Goal: Information Seeking & Learning: Learn about a topic

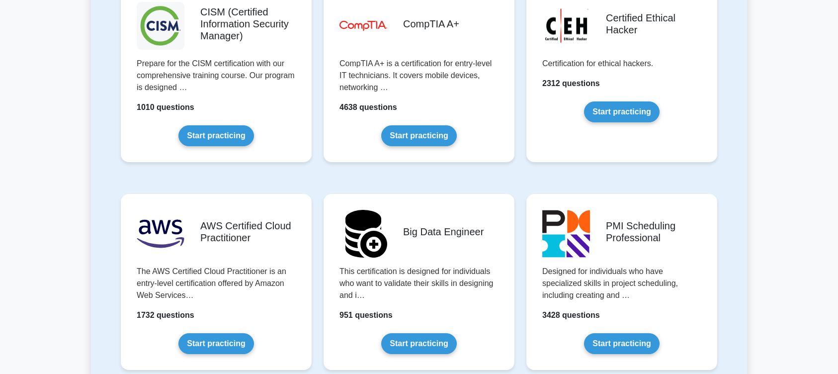
scroll to position [1509, 0]
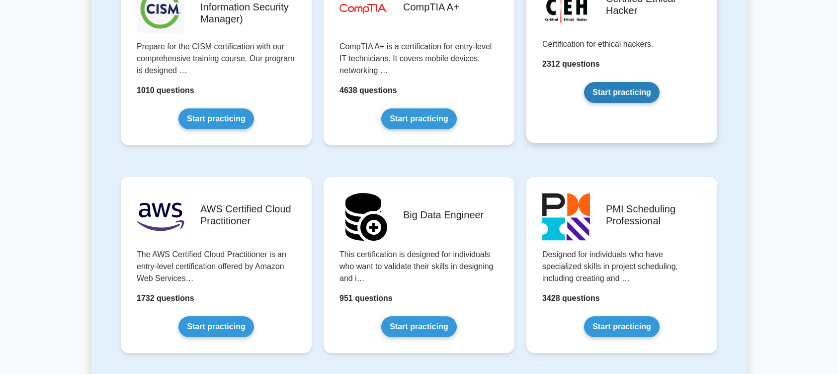
click at [621, 98] on link "Start practicing" at bounding box center [621, 92] width 75 height 21
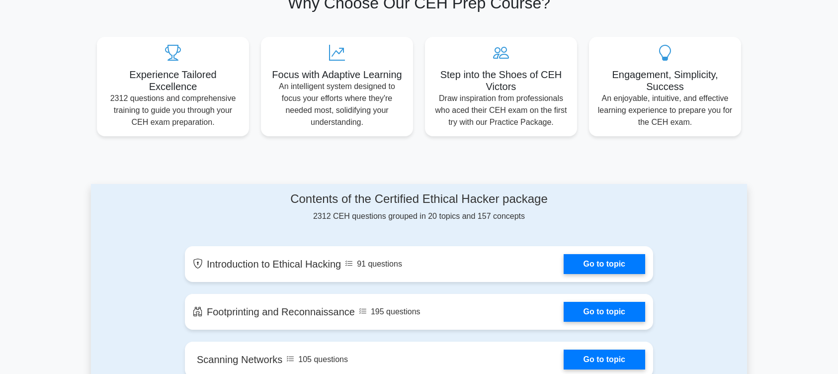
scroll to position [408, 0]
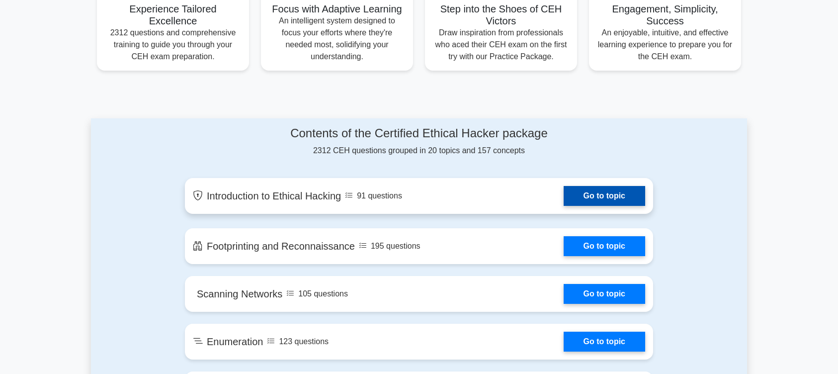
click at [589, 206] on link "Go to topic" at bounding box center [604, 196] width 81 height 20
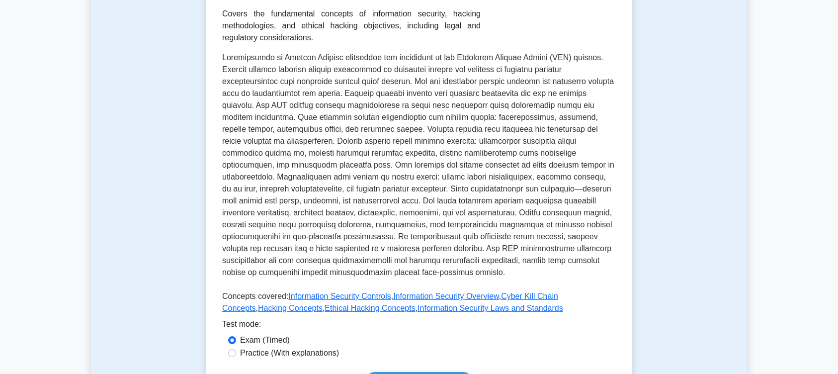
scroll to position [343, 0]
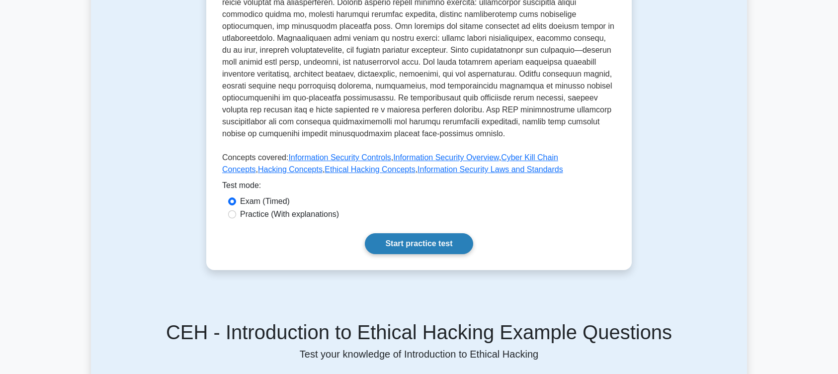
click at [407, 249] on link "Start practice test" at bounding box center [419, 243] width 108 height 21
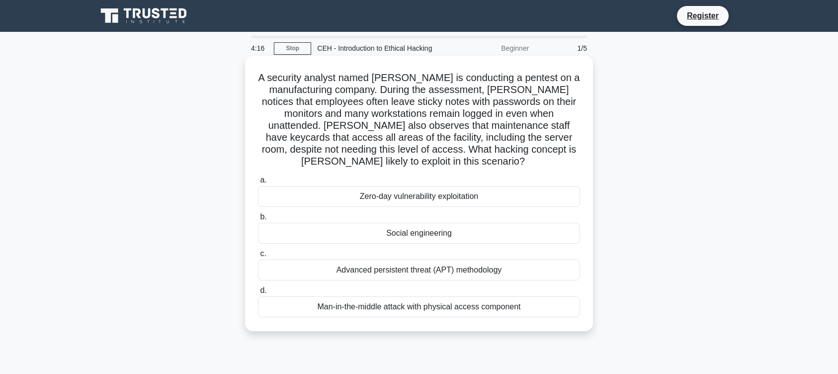
click at [427, 236] on div "Social engineering" at bounding box center [419, 233] width 322 height 21
click at [258, 220] on input "b. Social engineering" at bounding box center [258, 217] width 0 height 6
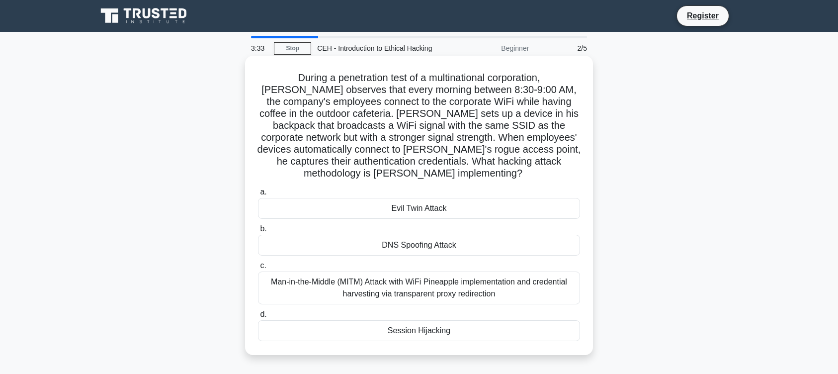
click at [432, 291] on div "Man-in-the-Middle (MITM) Attack with WiFi Pineapple implementation and credenti…" at bounding box center [419, 287] width 322 height 33
click at [258, 269] on input "c. Man-in-the-Middle (MITM) Attack with WiFi Pineapple implementation and crede…" at bounding box center [258, 265] width 0 height 6
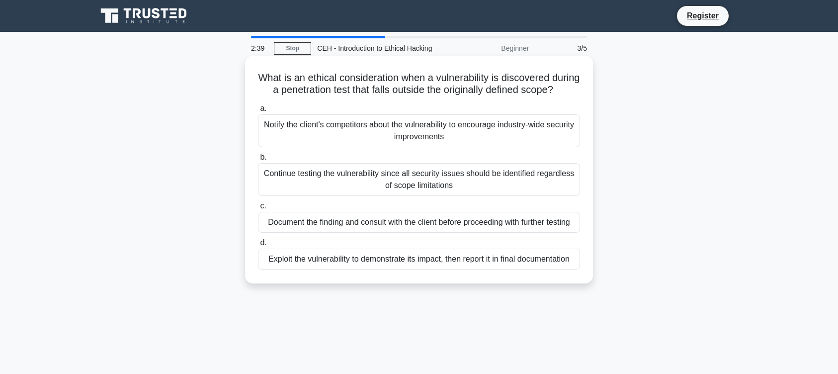
click at [447, 269] on div "Exploit the vulnerability to demonstrate its impact, then report it in final do…" at bounding box center [419, 258] width 322 height 21
click at [258, 246] on input "d. Exploit the vulnerability to demonstrate its impact, then report it in final…" at bounding box center [258, 243] width 0 height 6
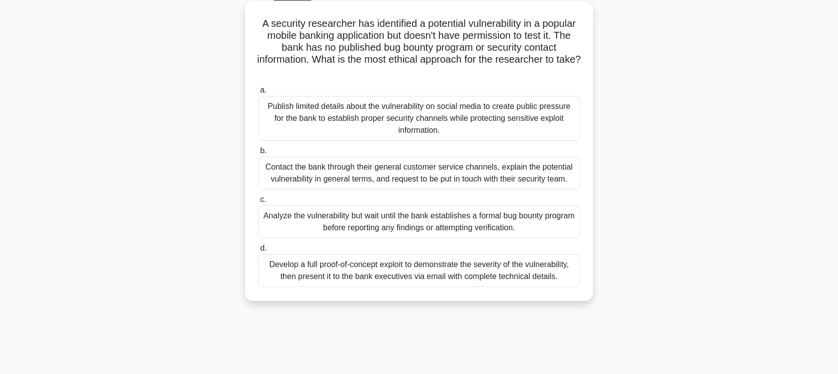
scroll to position [69, 0]
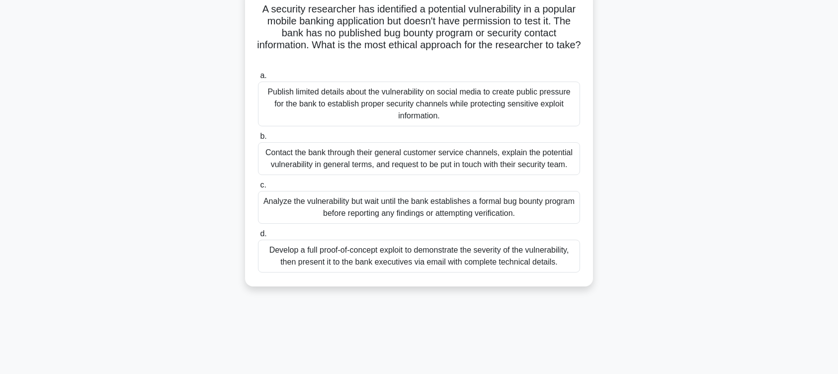
click at [420, 268] on div "Develop a full proof-of-concept exploit to demonstrate the severity of the vuln…" at bounding box center [419, 256] width 322 height 33
click at [258, 237] on input "d. Develop a full proof-of-concept exploit to demonstrate the severity of the v…" at bounding box center [258, 234] width 0 height 6
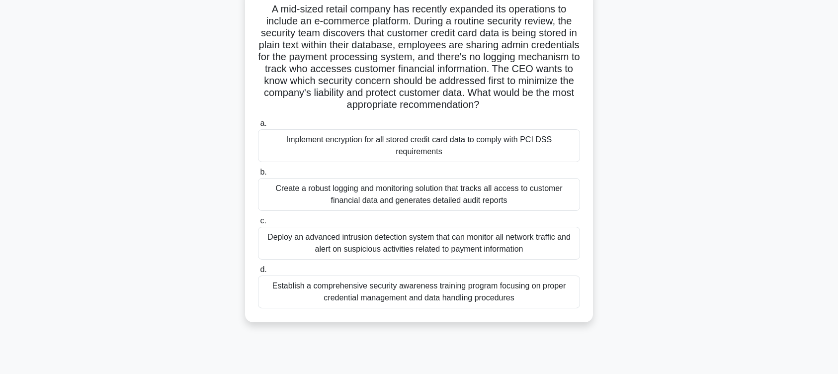
click at [444, 258] on div "Deploy an advanced intrusion detection system that can monitor all network traf…" at bounding box center [419, 243] width 322 height 33
click at [396, 252] on div "Deploy an advanced intrusion detection system that can monitor all network traf…" at bounding box center [419, 243] width 322 height 33
click at [258, 224] on input "c. Deploy an advanced intrusion detection system that can monitor all network t…" at bounding box center [258, 221] width 0 height 6
radio input "true"
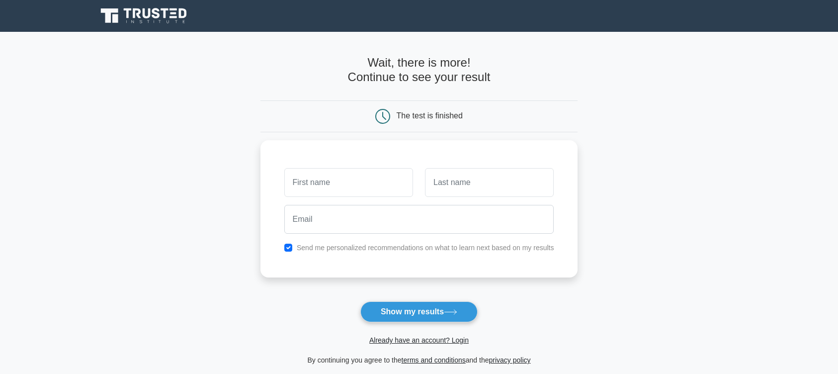
scroll to position [69, 0]
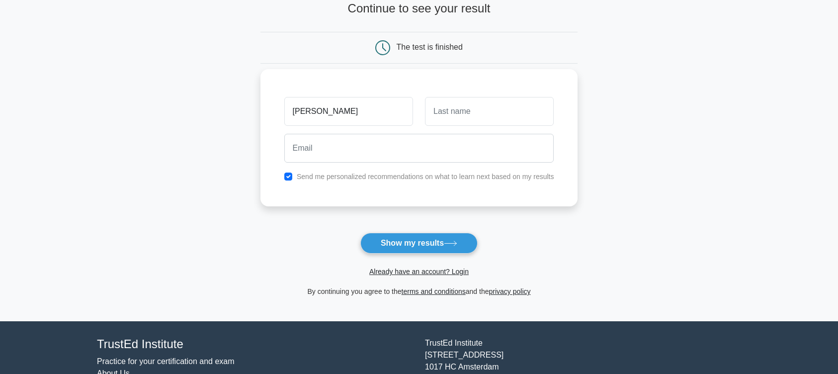
type input "[PERSON_NAME]"
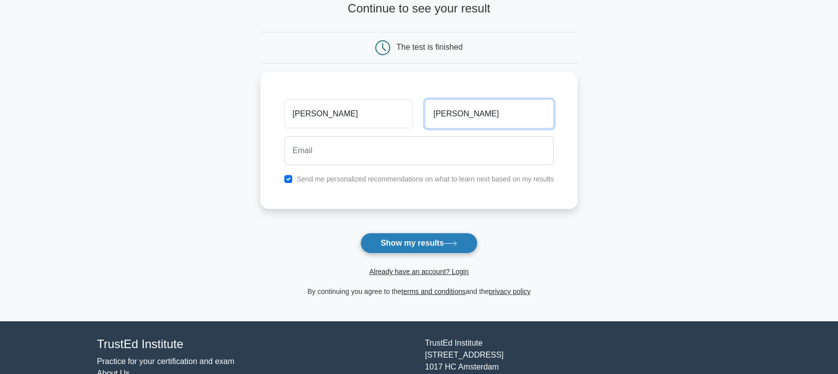
type input "[PERSON_NAME]"
click at [453, 249] on button "Show my results" at bounding box center [418, 243] width 117 height 21
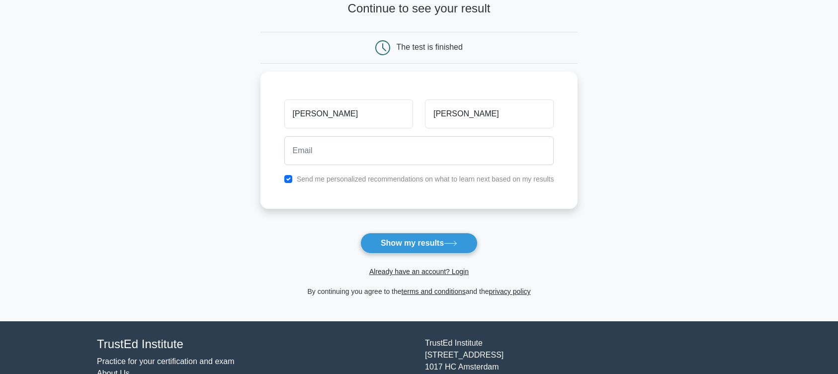
click at [573, 218] on form "Wait, there is more! Continue to see your result The test is finished [PERSON_N…" at bounding box center [419, 142] width 318 height 310
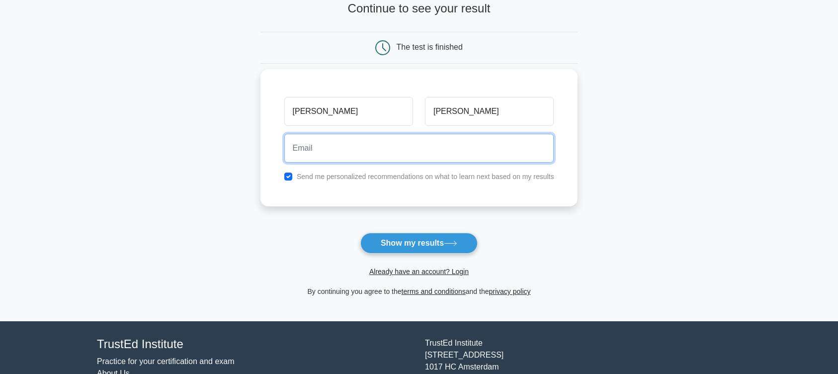
click at [319, 147] on input "email" at bounding box center [419, 148] width 270 height 29
paste input "[EMAIL_ADDRESS][DOMAIN_NAME]"
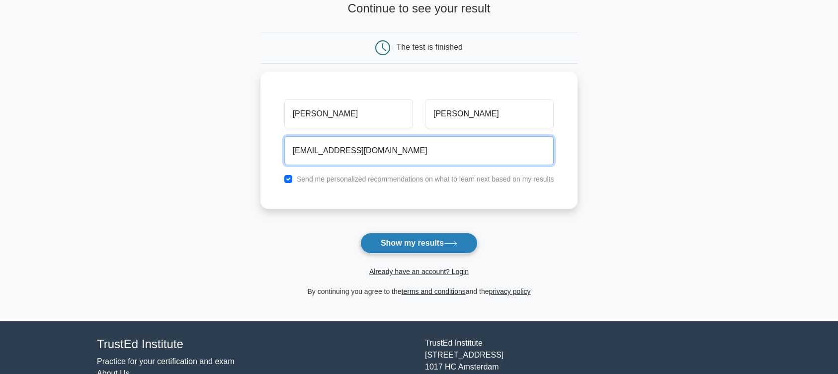
type input "tapexip792@mirarmax.com"
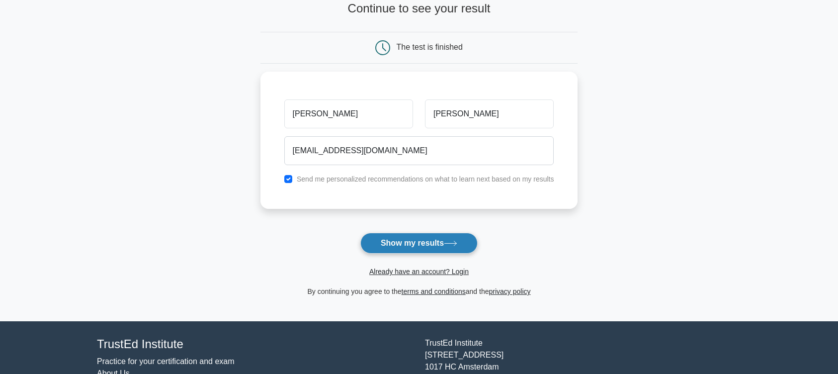
click at [412, 244] on button "Show my results" at bounding box center [418, 243] width 117 height 21
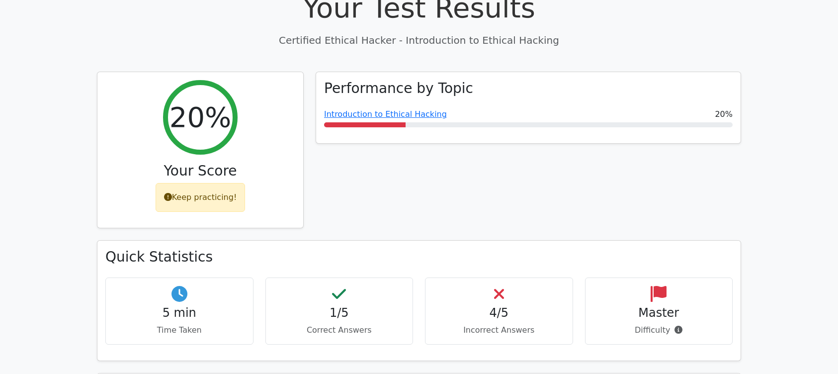
scroll to position [343, 0]
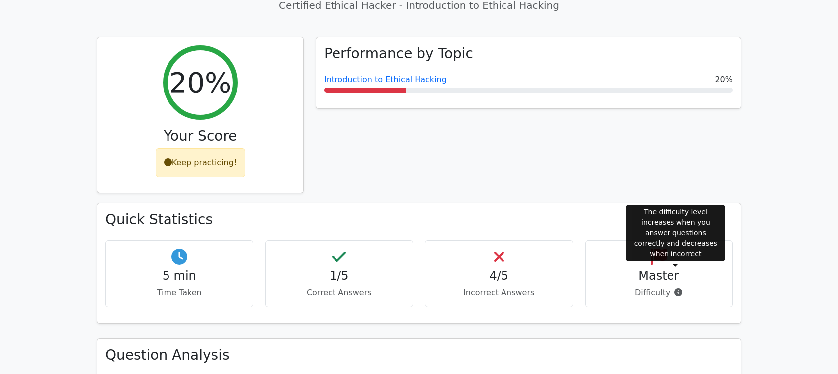
click at [672, 288] on span at bounding box center [676, 292] width 12 height 9
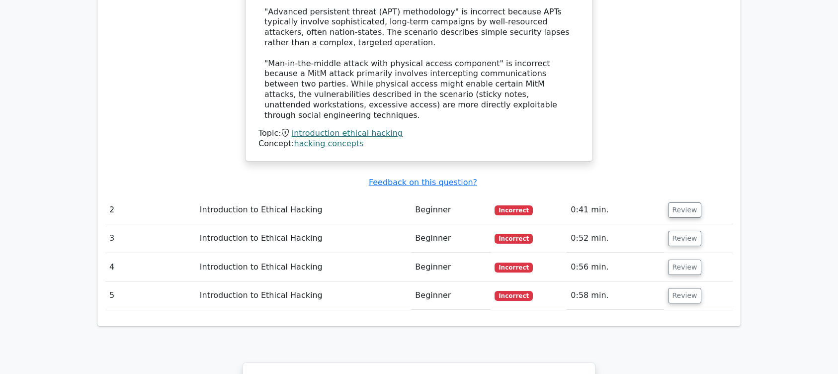
scroll to position [1255, 0]
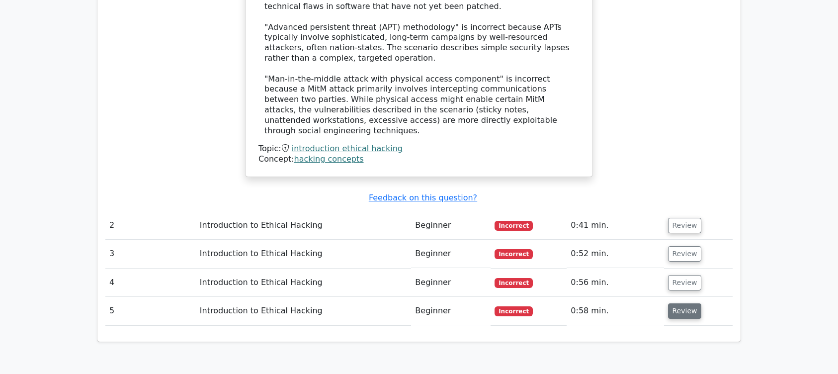
click at [669, 303] on button "Review" at bounding box center [685, 310] width 34 height 15
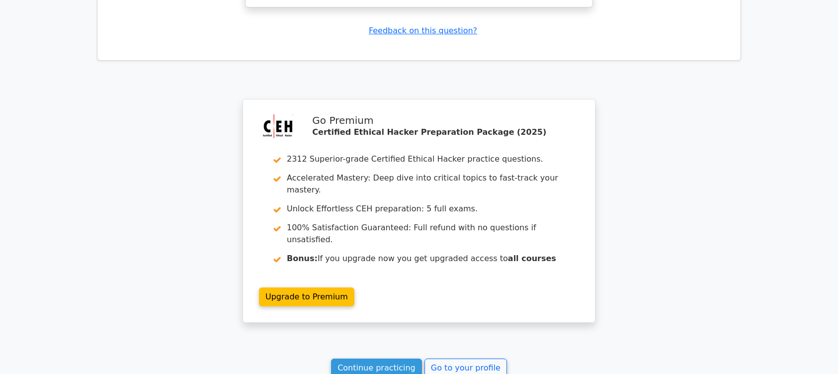
scroll to position [2352, 0]
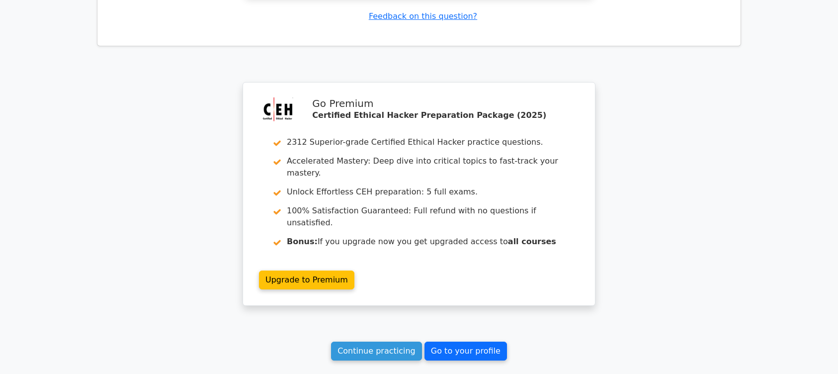
click at [446, 341] on link "Go to your profile" at bounding box center [465, 350] width 82 height 19
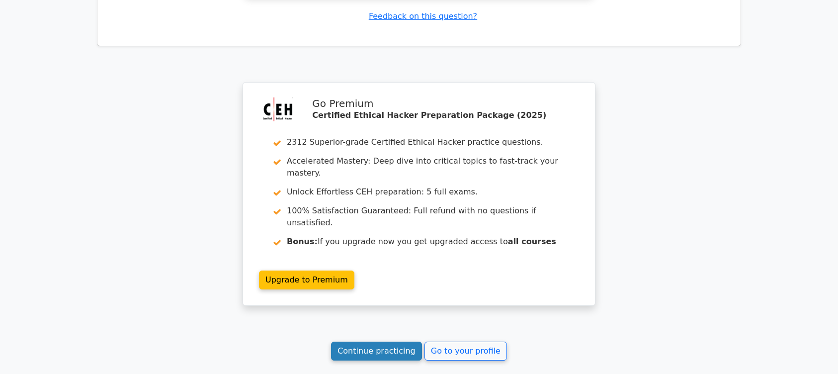
click at [385, 341] on link "Continue practicing" at bounding box center [376, 350] width 91 height 19
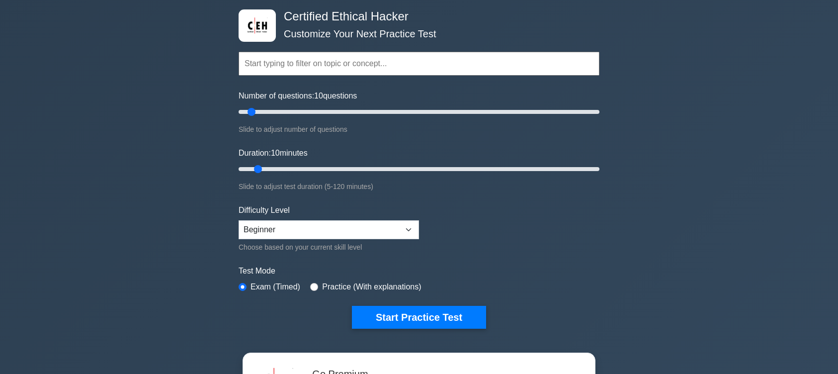
scroll to position [69, 0]
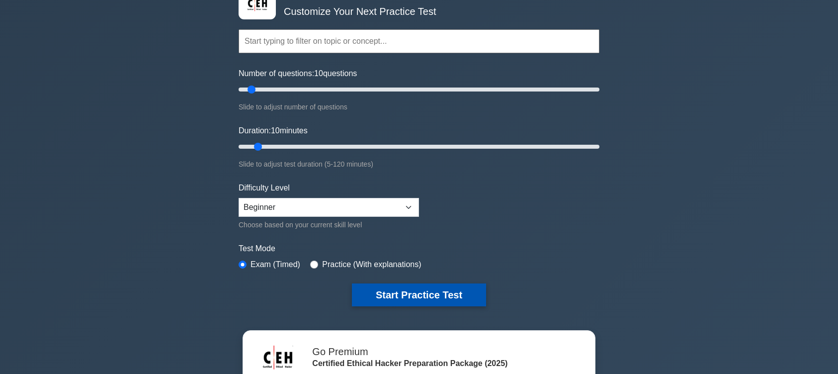
click at [430, 292] on button "Start Practice Test" at bounding box center [419, 294] width 134 height 23
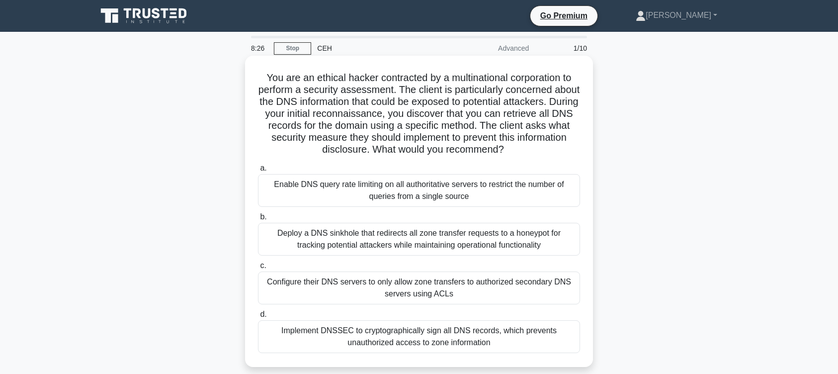
click at [312, 244] on div "Deploy a DNS sinkhole that redirects all zone transfer requests to a honeypot f…" at bounding box center [419, 239] width 322 height 33
click at [258, 220] on input "b. Deploy a DNS sinkhole that redirects all zone transfer requests to a honeypo…" at bounding box center [258, 217] width 0 height 6
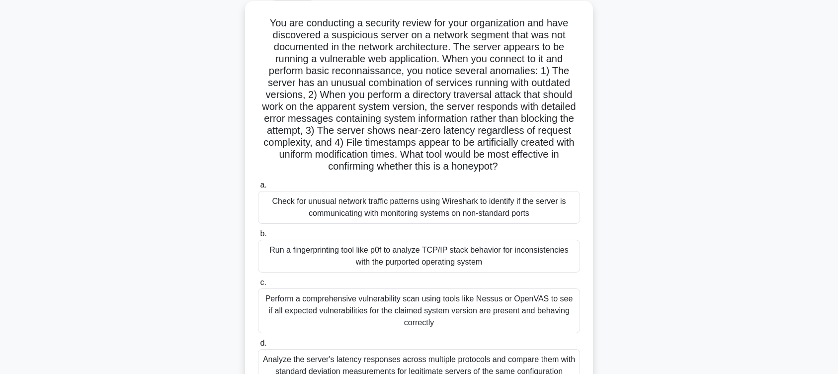
scroll to position [69, 0]
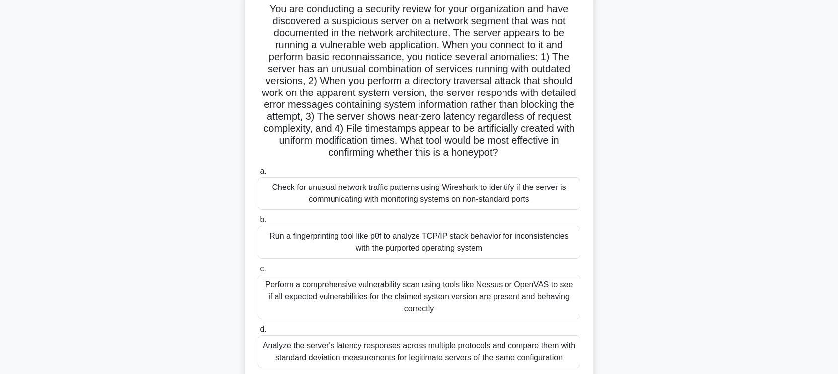
click at [406, 311] on div "Perform a comprehensive vulnerability scan using tools like Nessus or OpenVAS t…" at bounding box center [419, 296] width 322 height 45
click at [258, 272] on input "c. Perform a comprehensive vulnerability scan using tools like Nessus or OpenVA…" at bounding box center [258, 268] width 0 height 6
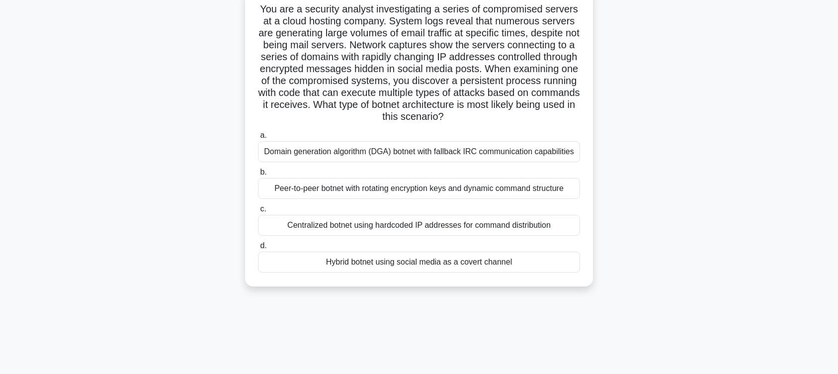
scroll to position [0, 0]
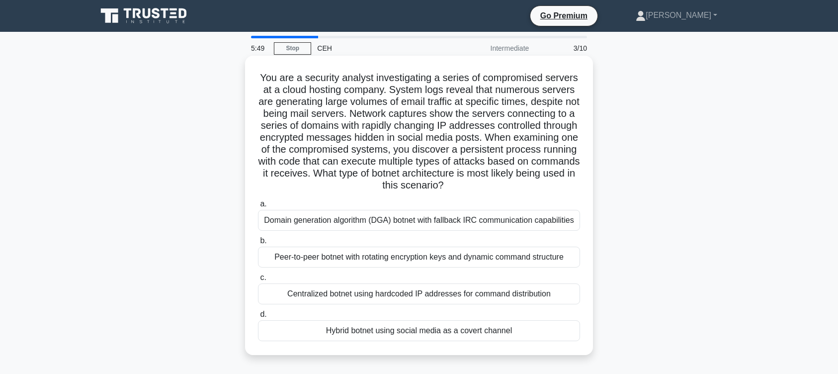
click at [379, 267] on div "Peer-to-peer botnet with rotating encryption keys and dynamic command structure" at bounding box center [419, 256] width 322 height 21
click at [258, 244] on input "b. Peer-to-peer botnet with rotating encryption keys and dynamic command struct…" at bounding box center [258, 241] width 0 height 6
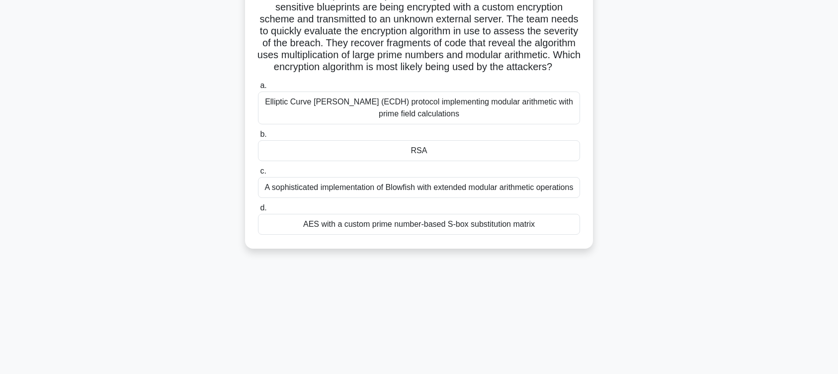
scroll to position [137, 0]
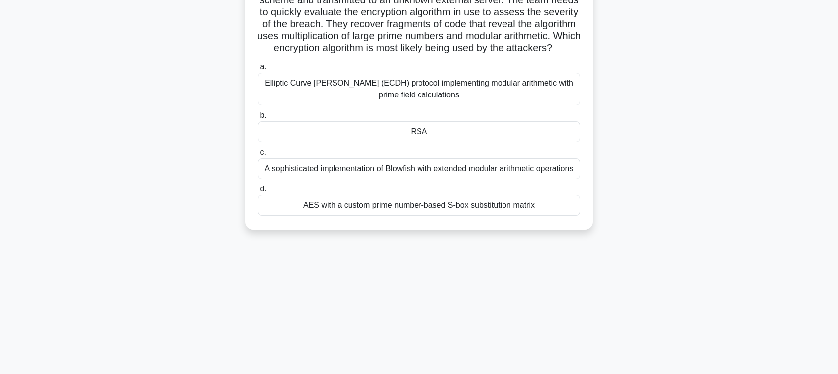
click at [437, 142] on div "RSA" at bounding box center [419, 131] width 322 height 21
click at [258, 119] on input "b. RSA" at bounding box center [258, 115] width 0 height 6
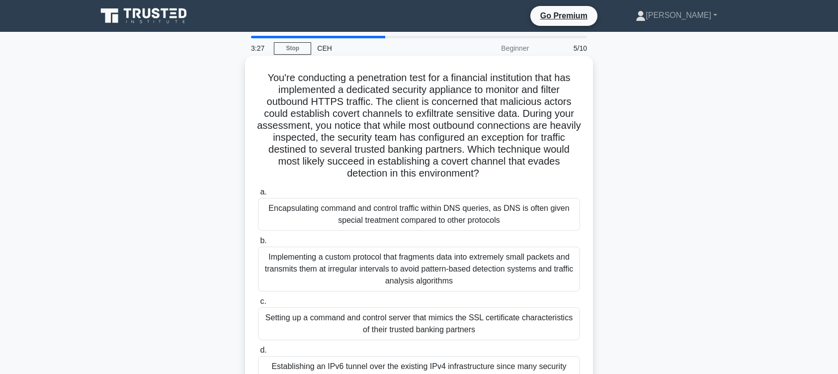
scroll to position [69, 0]
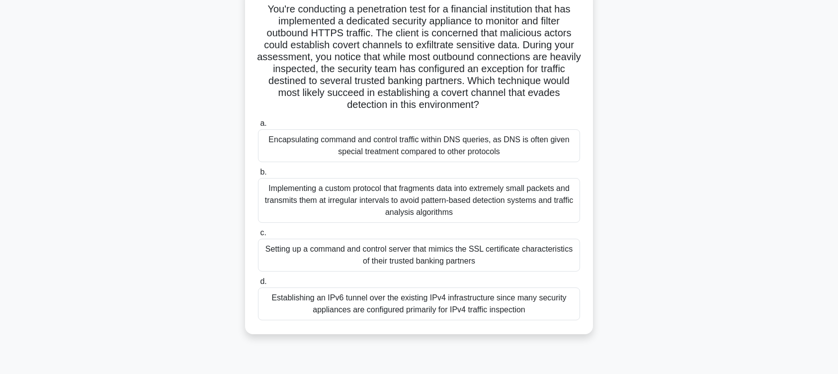
click at [404, 200] on div "Implementing a custom protocol that fragments data into extremely small packets…" at bounding box center [419, 200] width 322 height 45
click at [258, 175] on input "b. Implementing a custom protocol that fragments data into extremely small pack…" at bounding box center [258, 172] width 0 height 6
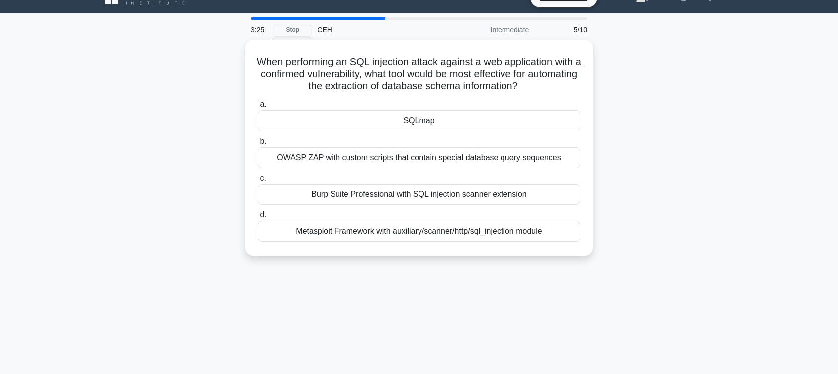
scroll to position [0, 0]
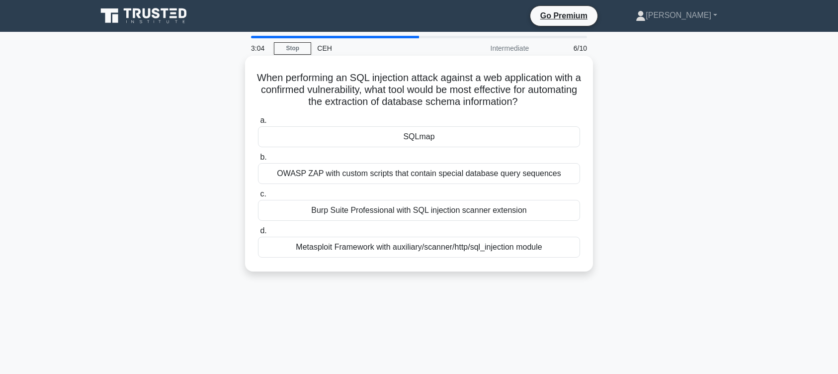
click at [417, 131] on div "SQLmap" at bounding box center [419, 136] width 322 height 21
click at [258, 124] on input "a. SQLmap" at bounding box center [258, 120] width 0 height 6
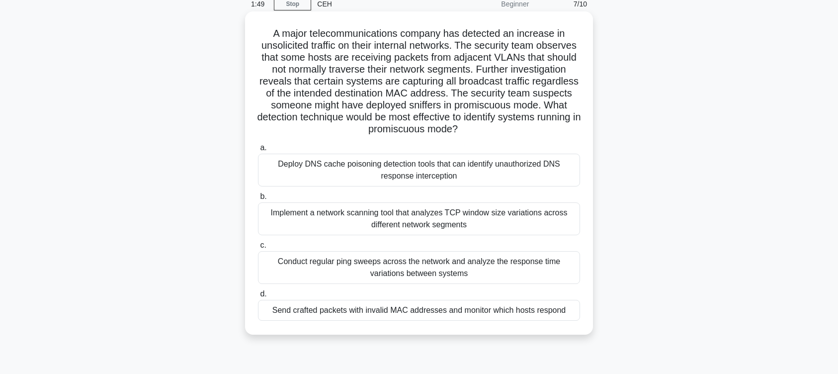
scroll to position [69, 0]
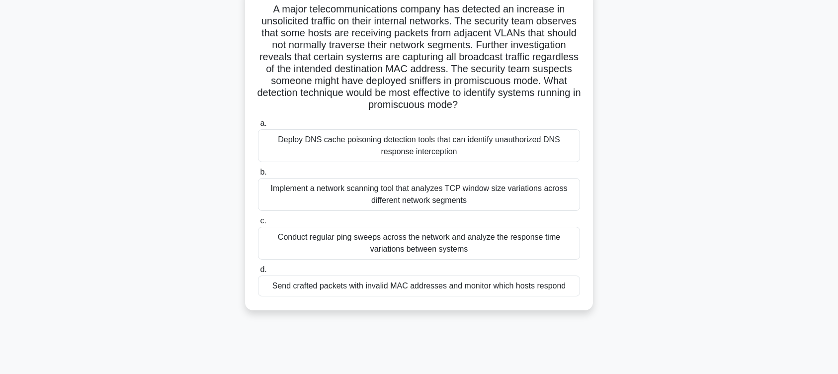
click at [518, 296] on div "Send crafted packets with invalid MAC addresses and monitor which hosts respond" at bounding box center [419, 285] width 322 height 21
click at [258, 273] on input "d. Send crafted packets with invalid MAC addresses and monitor which hosts resp…" at bounding box center [258, 269] width 0 height 6
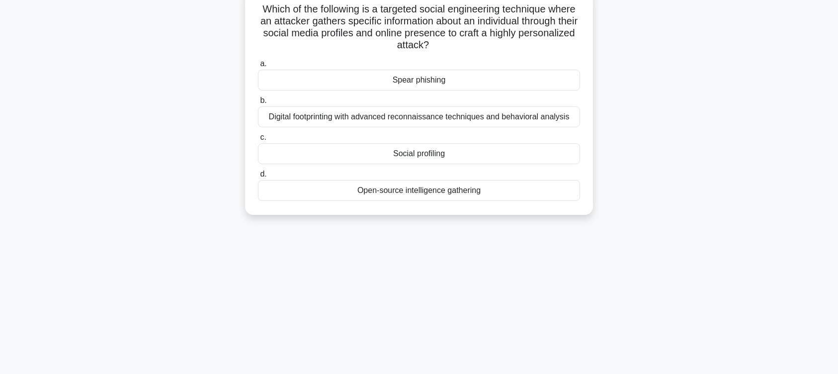
scroll to position [0, 0]
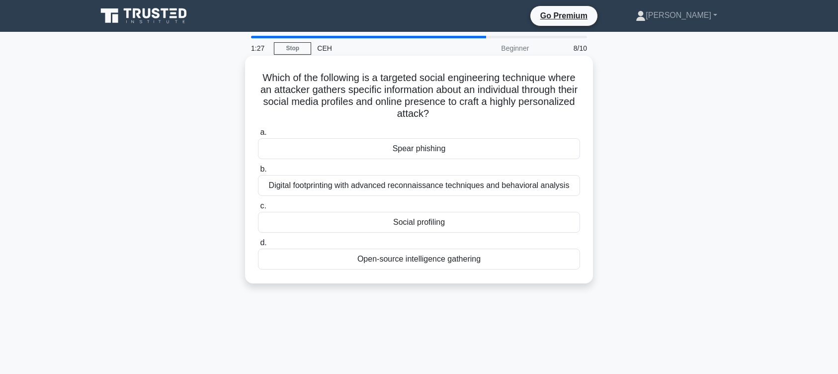
click at [438, 151] on div "Spear phishing" at bounding box center [419, 148] width 322 height 21
click at [258, 136] on input "[PERSON_NAME] phishing" at bounding box center [258, 132] width 0 height 6
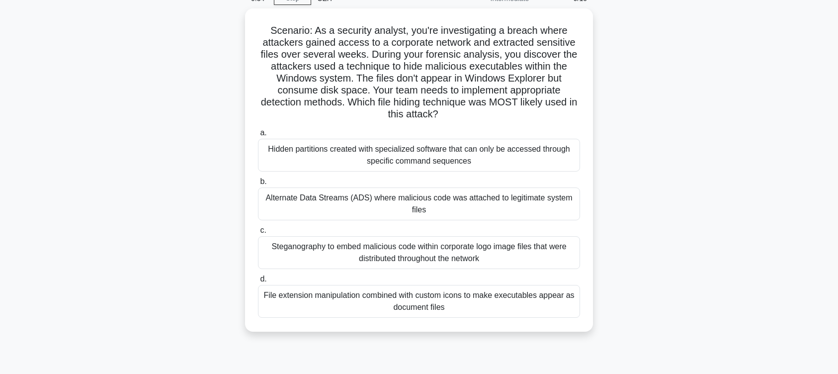
scroll to position [69, 0]
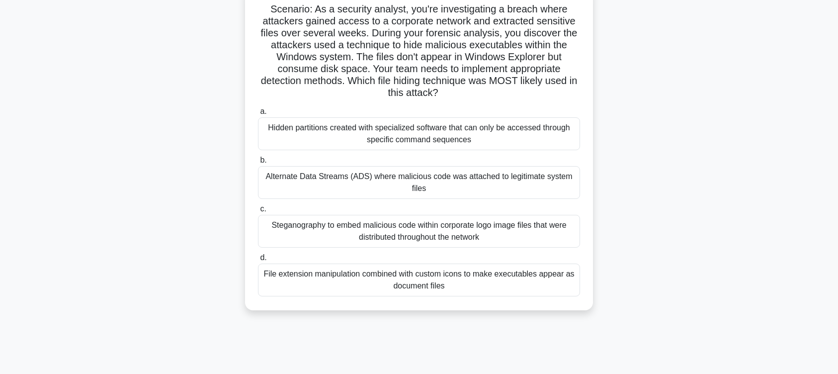
click at [402, 243] on div "Steganography to embed malicious code within corporate logo image files that we…" at bounding box center [419, 231] width 322 height 33
click at [422, 233] on div "Steganography to embed malicious code within corporate logo image files that we…" at bounding box center [419, 231] width 322 height 33
click at [258, 212] on input "c. Steganography to embed malicious code within corporate logo image files that…" at bounding box center [258, 209] width 0 height 6
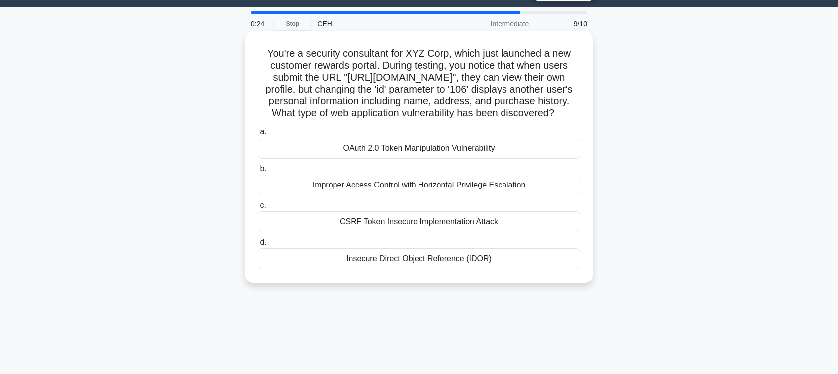
scroll to position [0, 0]
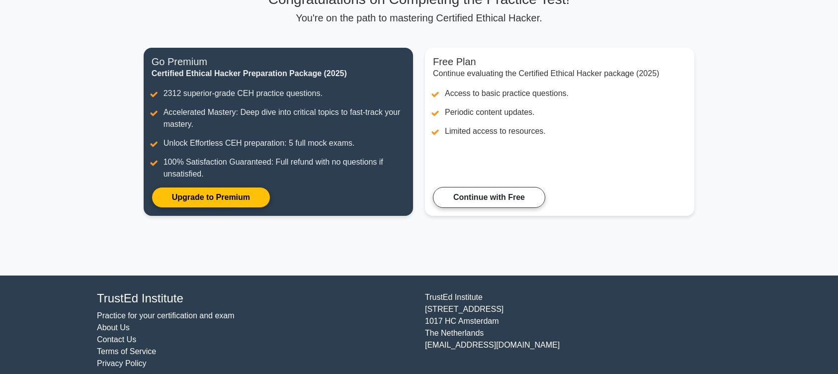
scroll to position [100, 0]
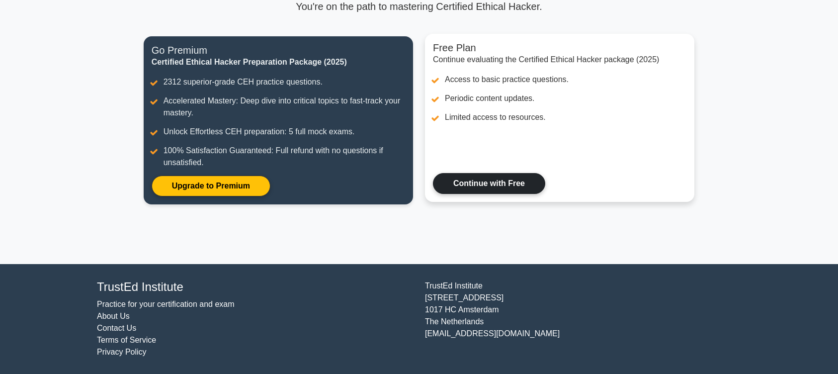
click at [480, 189] on link "Continue with Free" at bounding box center [489, 183] width 112 height 21
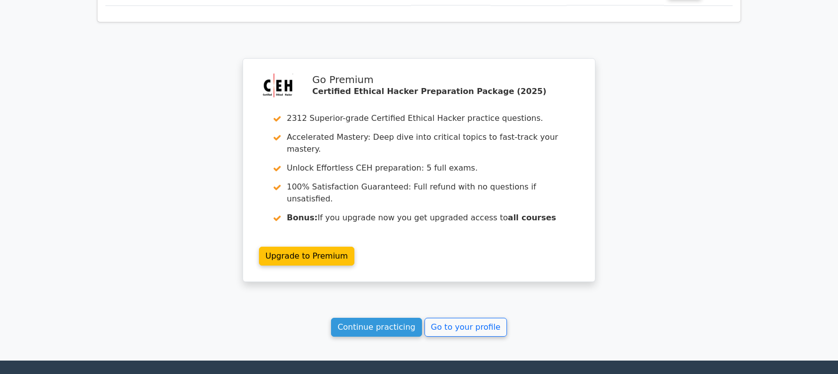
scroll to position [1598, 0]
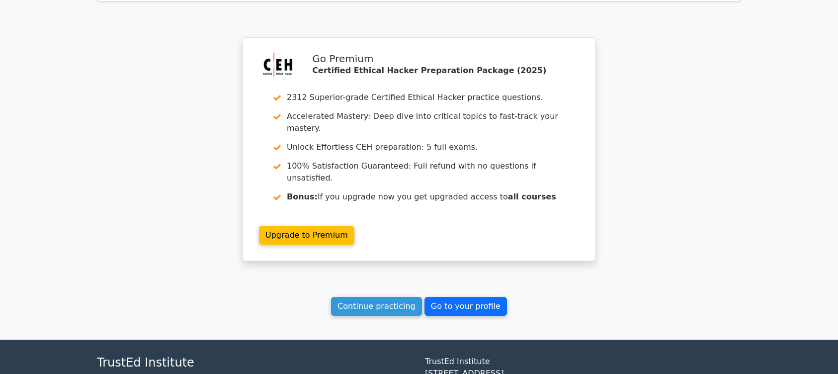
click at [465, 297] on link "Go to your profile" at bounding box center [465, 306] width 82 height 19
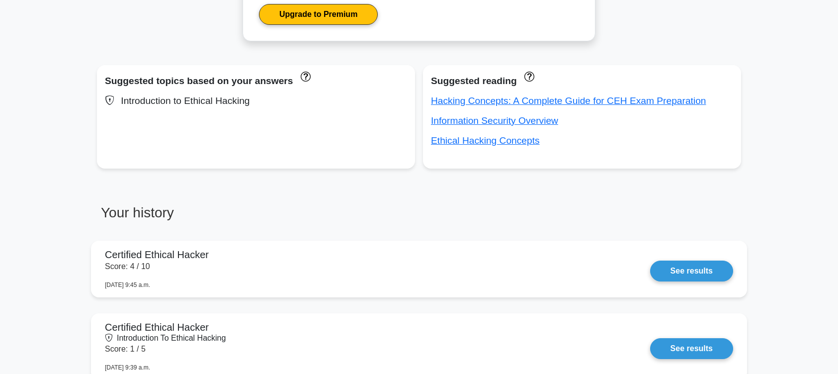
scroll to position [686, 0]
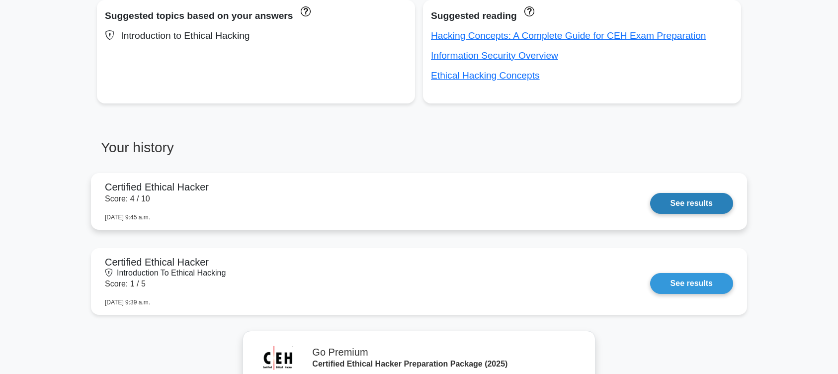
click at [677, 201] on link "See results" at bounding box center [691, 203] width 83 height 21
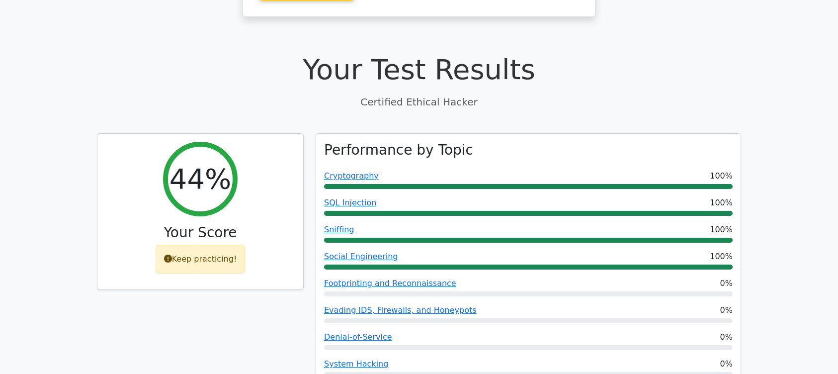
scroll to position [274, 0]
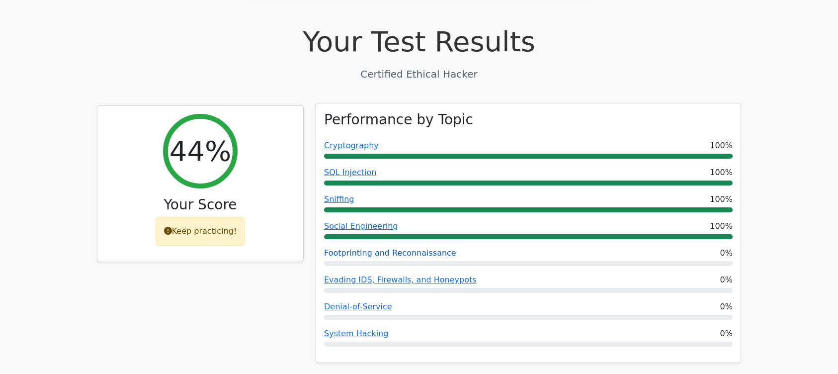
click at [395, 248] on link "Footprinting and Reconnaissance" at bounding box center [390, 252] width 132 height 9
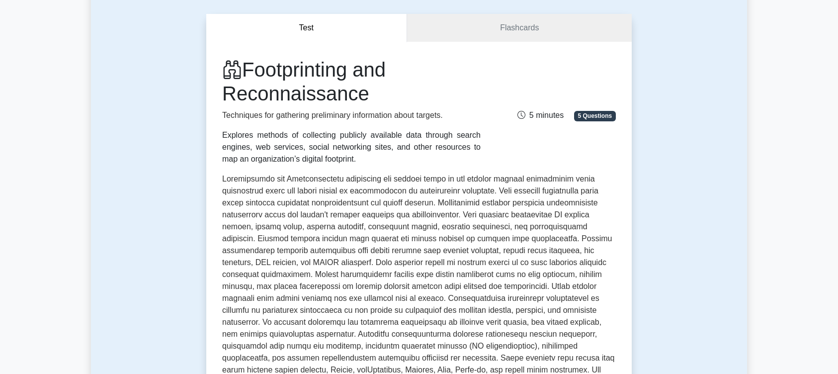
scroll to position [69, 0]
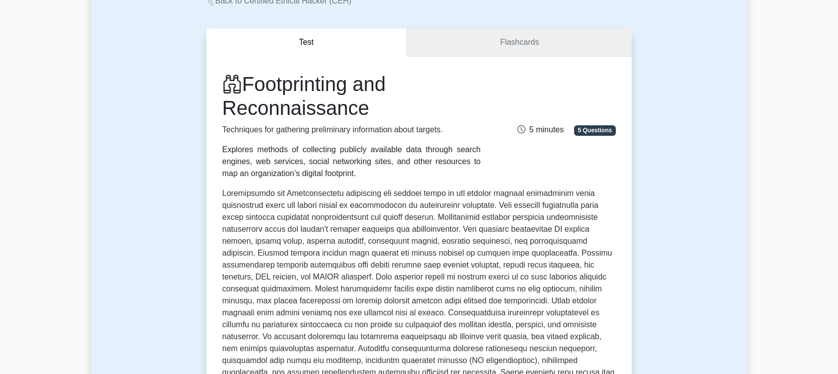
click at [516, 39] on link "Flashcards" at bounding box center [519, 42] width 225 height 28
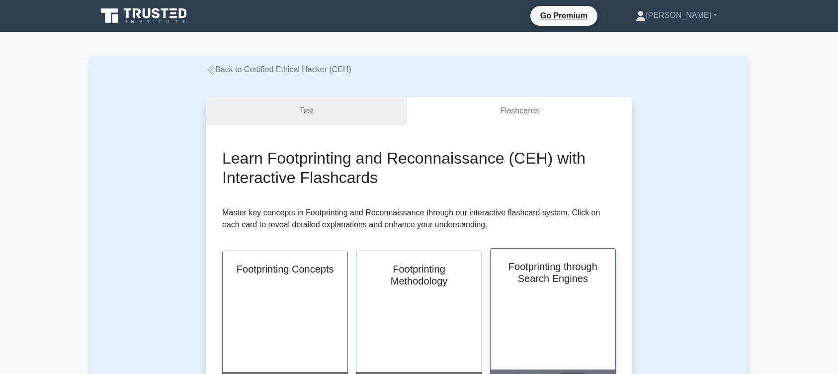
scroll to position [206, 0]
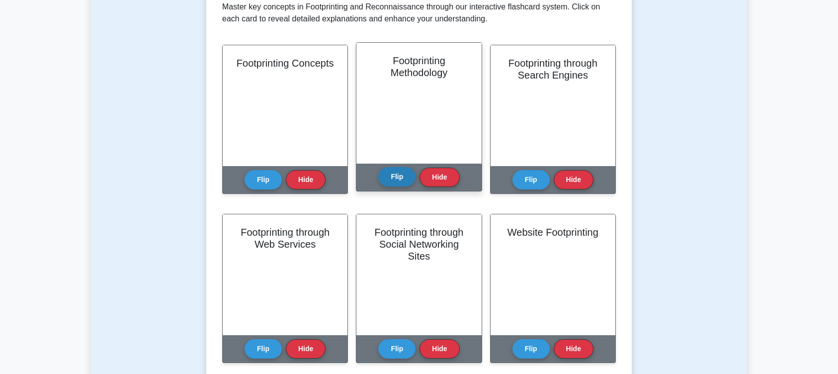
click at [398, 177] on button "Flip" at bounding box center [396, 176] width 37 height 19
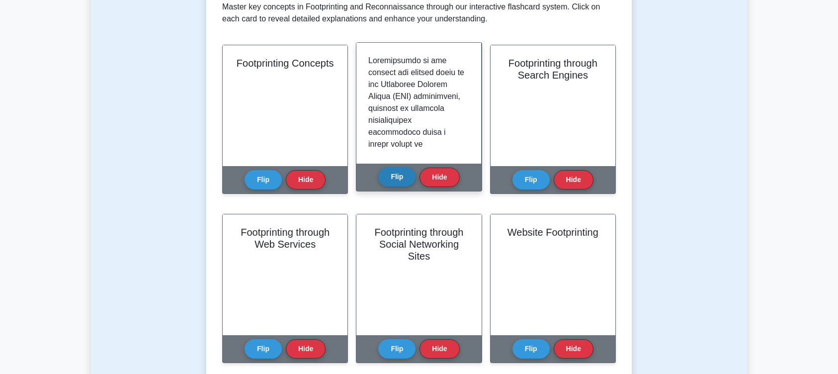
click at [398, 177] on button "Flip" at bounding box center [396, 176] width 37 height 19
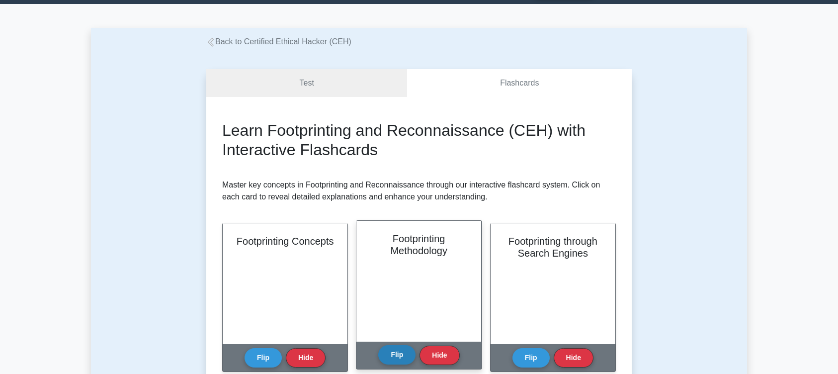
scroll to position [0, 0]
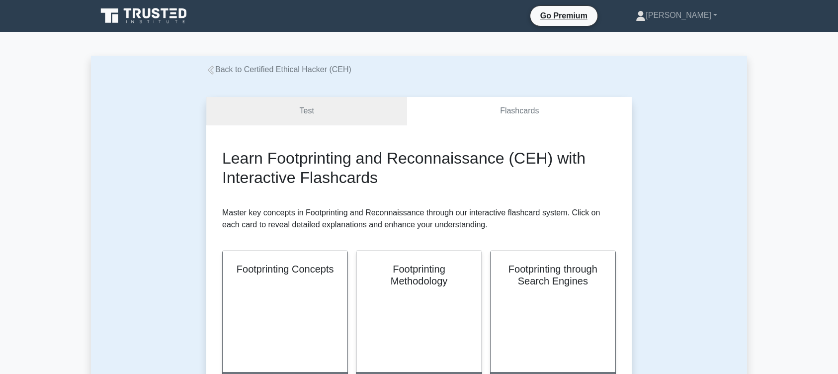
click at [287, 118] on link "Test" at bounding box center [306, 111] width 201 height 28
